Goal: Task Accomplishment & Management: Use online tool/utility

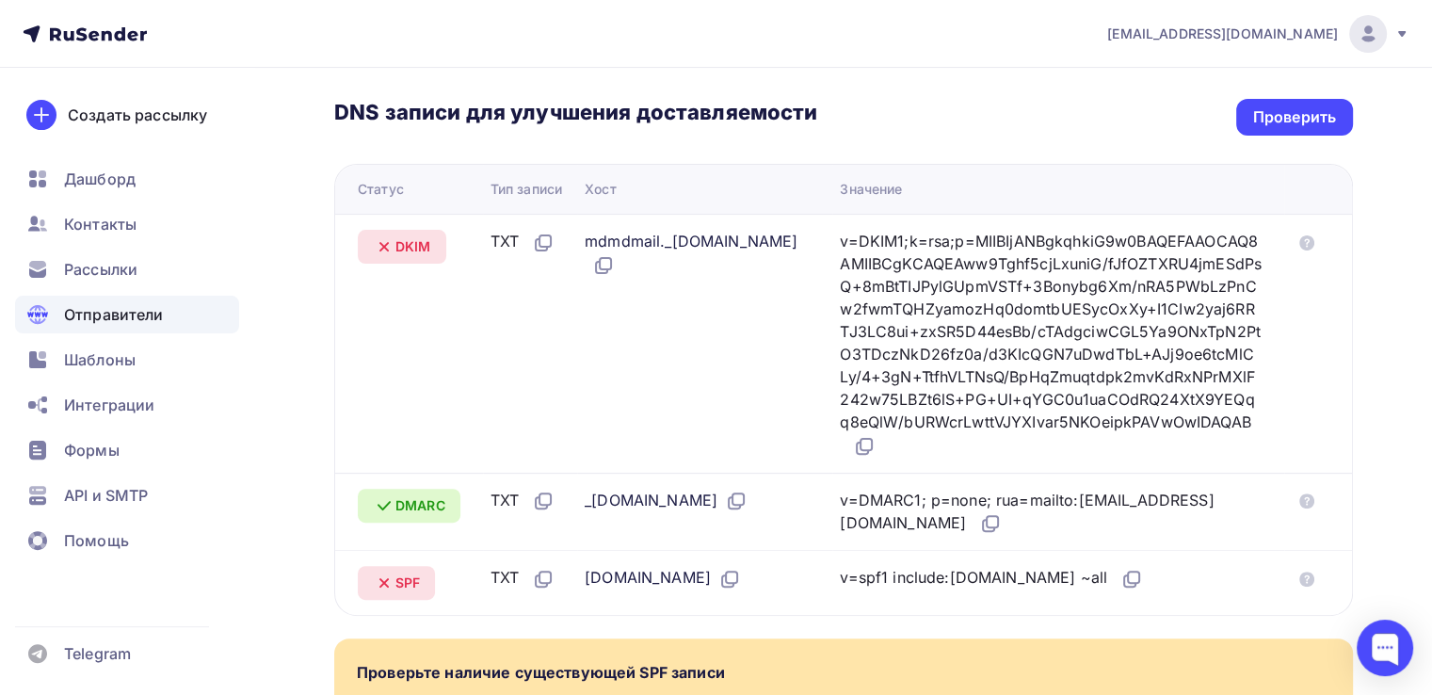
scroll to position [446, 0]
drag, startPoint x: 659, startPoint y: 268, endPoint x: 591, endPoint y: 236, distance: 75.0
click at [591, 236] on div "mdmdmail._[DOMAIN_NAME]" at bounding box center [697, 254] width 225 height 47
copy div "mdmdmail._[DOMAIN_NAME]"
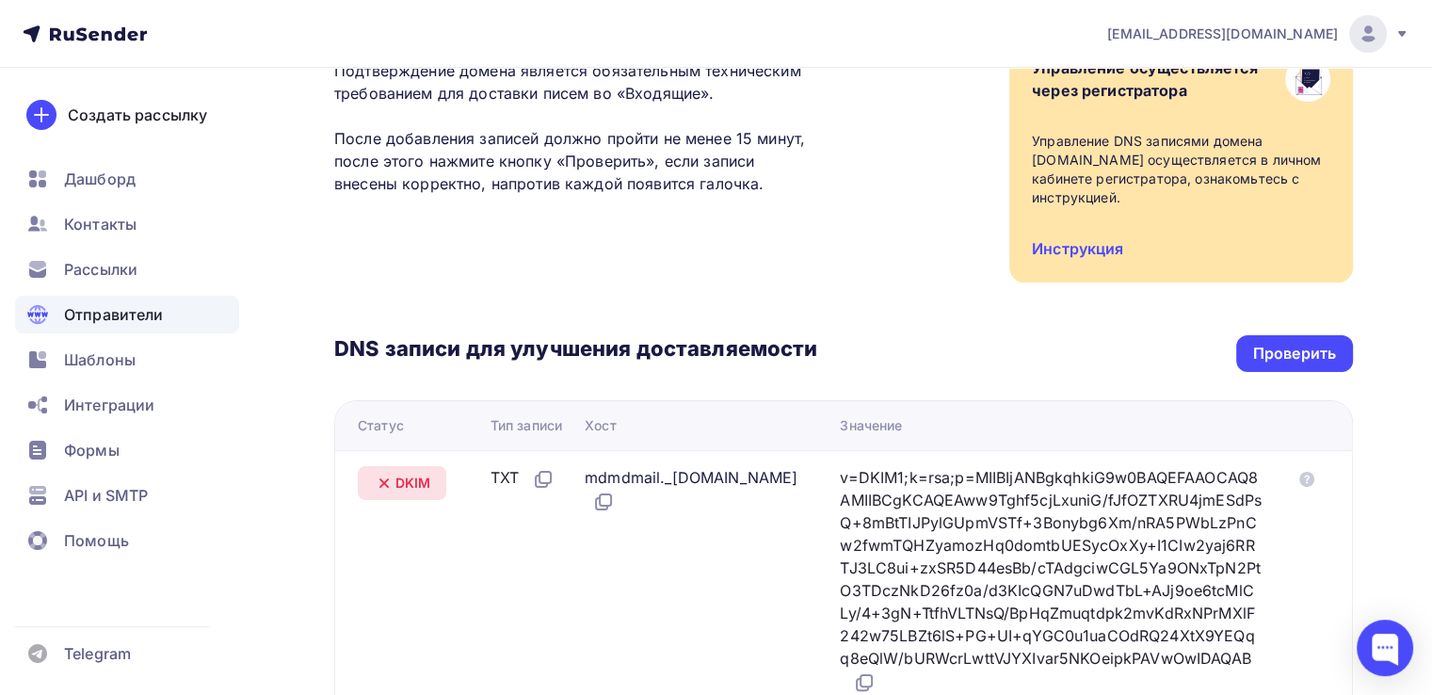
scroll to position [297, 0]
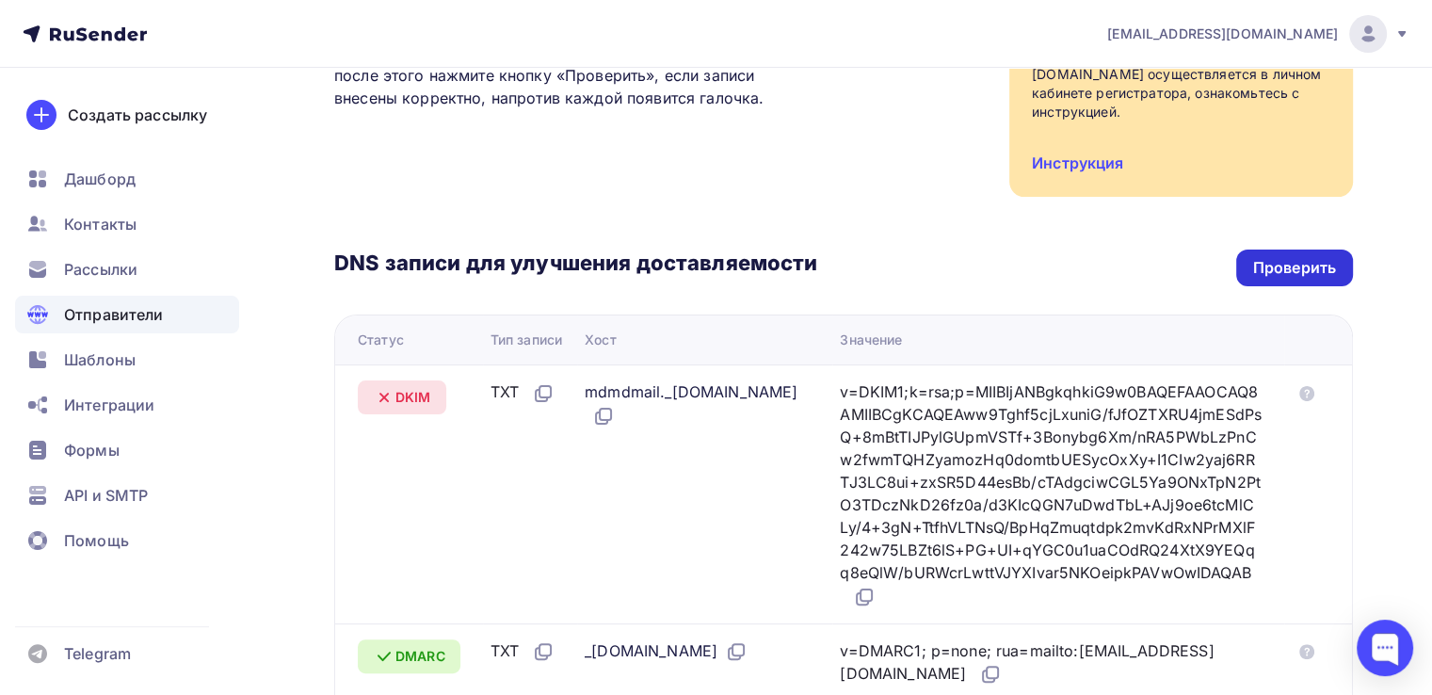
click at [1289, 276] on div "Проверить" at bounding box center [1295, 268] width 83 height 22
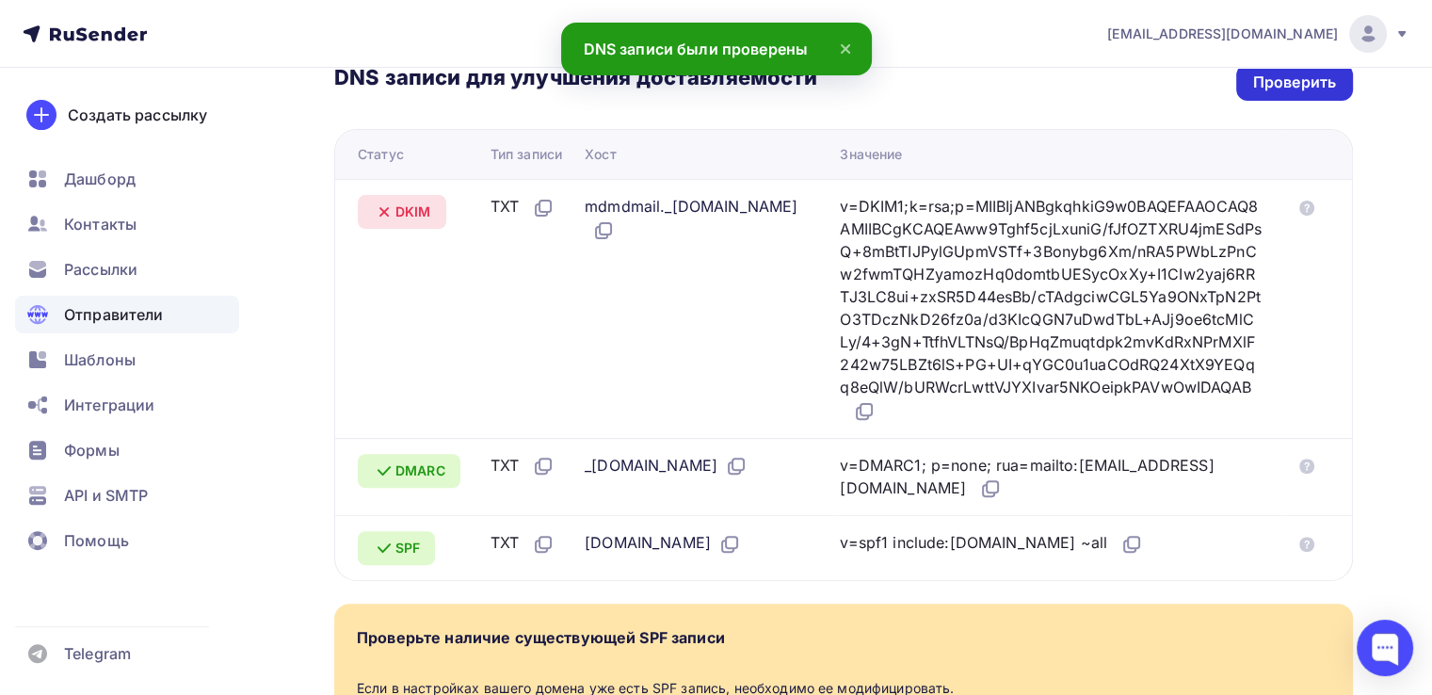
scroll to position [479, 0]
